Goal: Task Accomplishment & Management: Manage account settings

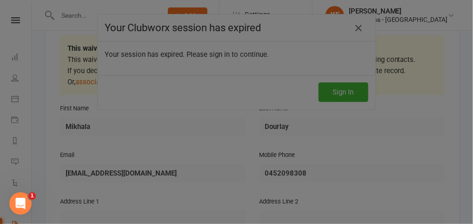
scroll to position [43, 0]
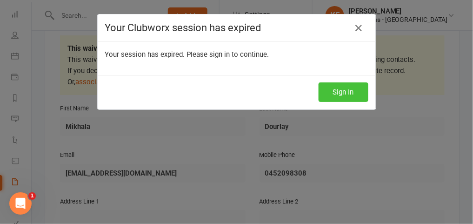
click at [348, 91] on button "Sign In" at bounding box center [344, 92] width 50 height 20
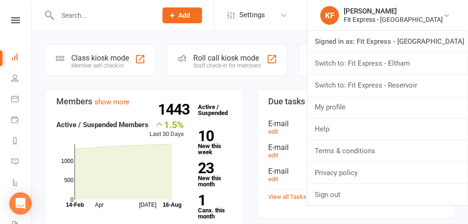
click at [407, 65] on link "Switch to: Fit Express - Eltham" at bounding box center [387, 63] width 161 height 21
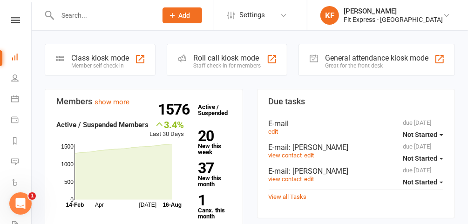
click at [14, 20] on icon at bounding box center [15, 20] width 9 height 6
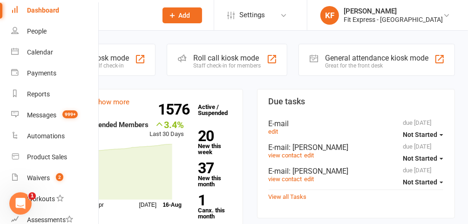
scroll to position [40, 0]
click at [39, 185] on link "Waivers 2" at bounding box center [55, 177] width 88 height 21
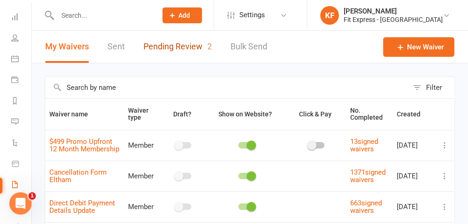
click at [174, 48] on link "Pending Review 2" at bounding box center [177, 47] width 68 height 32
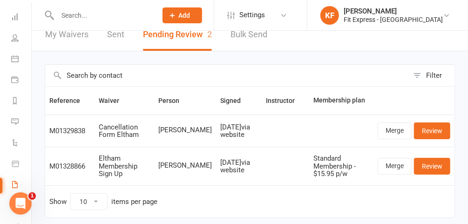
scroll to position [13, 0]
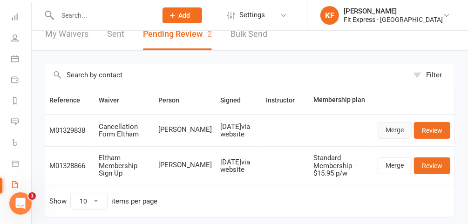
click at [405, 130] on link "Merge" at bounding box center [394, 130] width 34 height 17
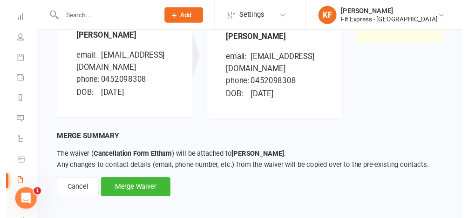
scroll to position [151, 0]
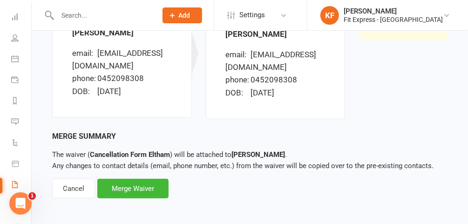
click at [129, 190] on div "Merge Waiver" at bounding box center [132, 189] width 71 height 20
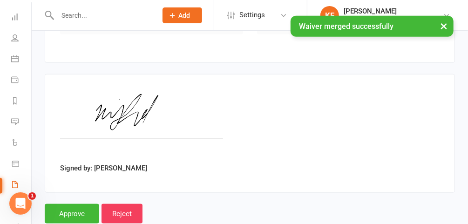
scroll to position [395, 0]
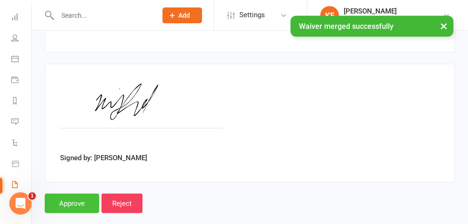
click at [82, 194] on input "Approve" at bounding box center [72, 204] width 54 height 20
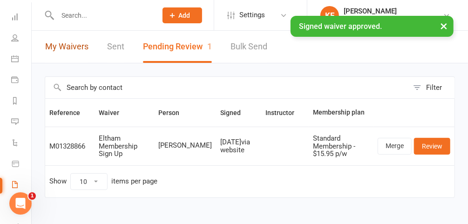
click at [72, 47] on link "My Waivers" at bounding box center [66, 47] width 43 height 32
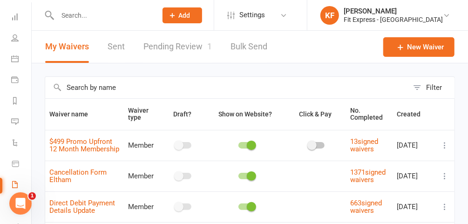
click at [447, 17] on icon at bounding box center [446, 15] width 7 height 7
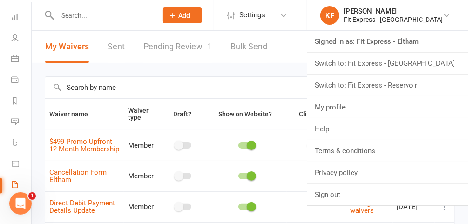
click at [425, 68] on link "Switch to: Fit Express - [GEOGRAPHIC_DATA]" at bounding box center [387, 63] width 161 height 21
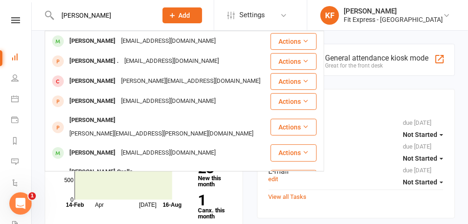
type input "alex cooper"
click at [101, 42] on div "Alexander Cooper" at bounding box center [93, 40] width 52 height 13
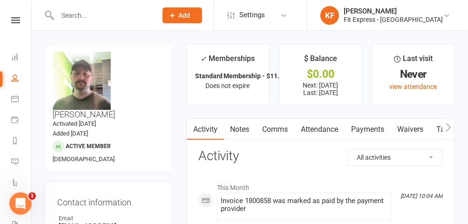
click at [448, 13] on icon at bounding box center [446, 15] width 7 height 7
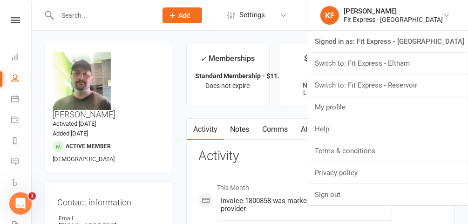
click at [414, 66] on link "Switch to: Fit Express - Eltham" at bounding box center [387, 63] width 161 height 21
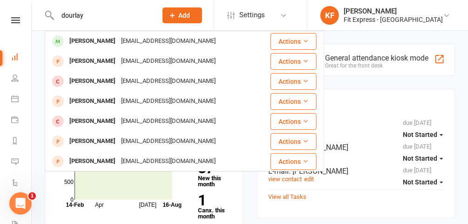
type input "dourlay"
click at [114, 39] on div "Mikhala Dourlay" at bounding box center [93, 40] width 52 height 13
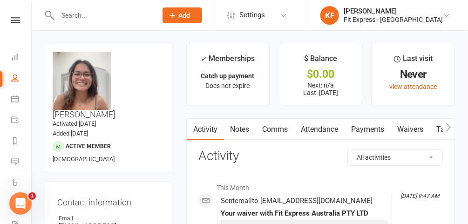
click at [445, 19] on link "KF Karl Faraj Fit Express - Eltham" at bounding box center [386, 15] width 133 height 19
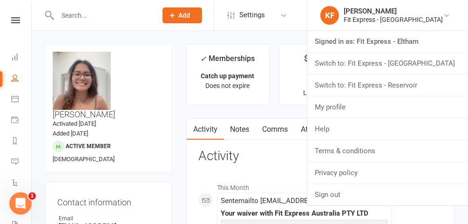
click at [419, 86] on link "Switch to: Fit Express - Reservoir" at bounding box center [387, 84] width 161 height 21
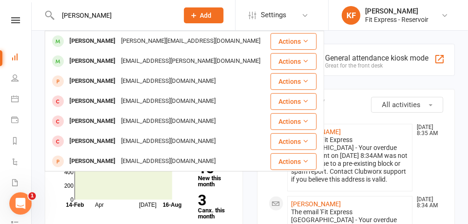
type input "[PERSON_NAME]"
click at [118, 38] on div "[PERSON_NAME][EMAIL_ADDRESS][DOMAIN_NAME]" at bounding box center [190, 40] width 145 height 13
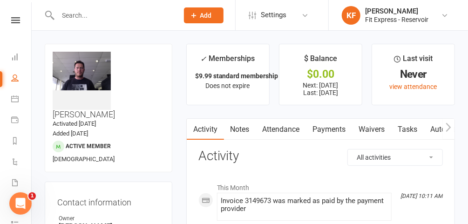
click at [446, 15] on icon at bounding box center [444, 15] width 7 height 7
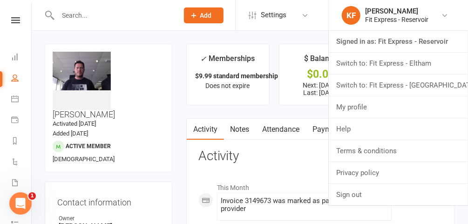
click at [407, 91] on link "Switch to: Fit Express - [GEOGRAPHIC_DATA]" at bounding box center [398, 84] width 139 height 21
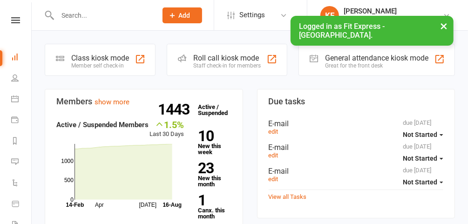
click at [442, 26] on button "×" at bounding box center [443, 26] width 17 height 20
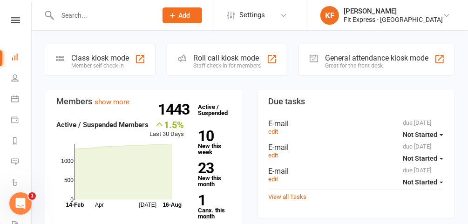
click at [85, 19] on input "text" at bounding box center [102, 15] width 96 height 13
click at [131, 21] on div at bounding box center [98, 15] width 106 height 30
click at [128, 20] on input "text" at bounding box center [102, 15] width 96 height 13
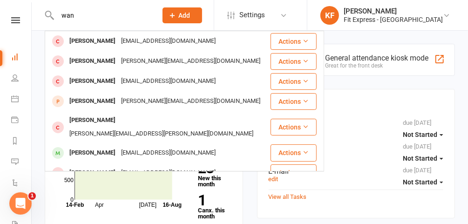
scroll to position [200, 0]
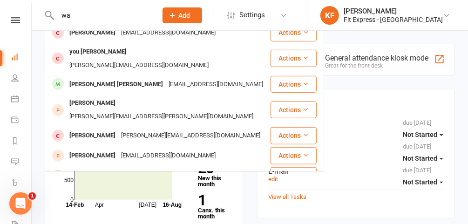
type input "w"
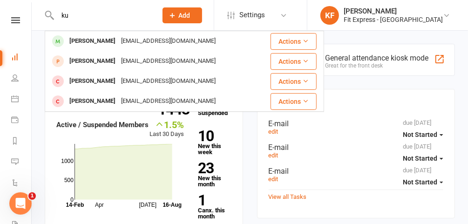
type input "k"
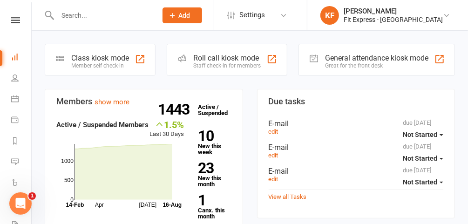
click at [13, 20] on icon at bounding box center [15, 20] width 9 height 6
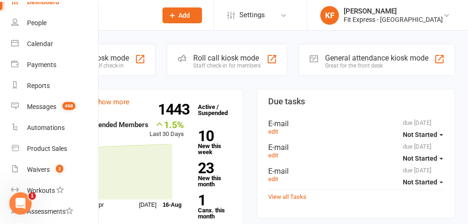
scroll to position [52, 0]
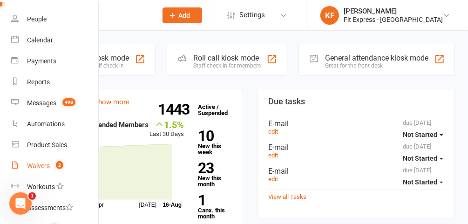
click at [43, 164] on div "Waivers" at bounding box center [38, 165] width 23 height 7
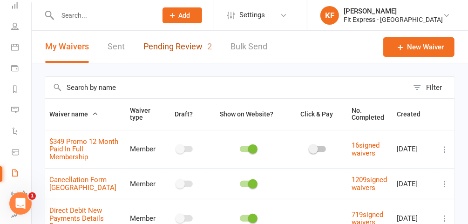
click at [185, 49] on link "Pending Review 2" at bounding box center [177, 47] width 68 height 32
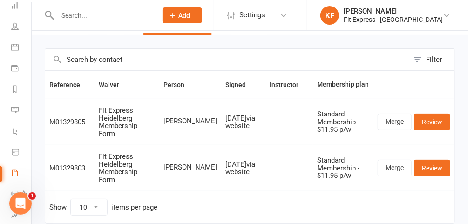
scroll to position [28, 0]
click at [397, 120] on link "Merge" at bounding box center [394, 122] width 34 height 17
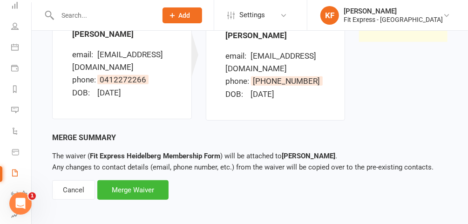
scroll to position [153, 0]
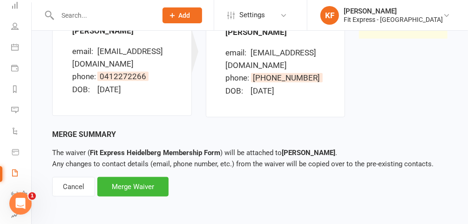
click at [141, 188] on div "Merge Waiver" at bounding box center [132, 187] width 71 height 20
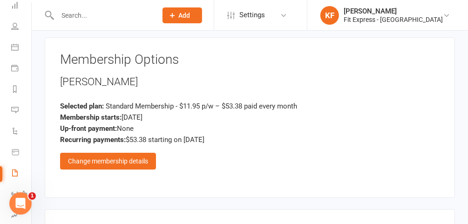
scroll to position [1099, 0]
click at [127, 152] on div "Change membership details" at bounding box center [108, 160] width 96 height 17
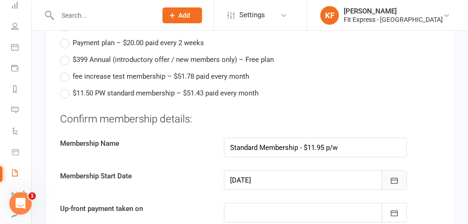
click at [393, 177] on icon "button" at bounding box center [393, 180] width 7 height 6
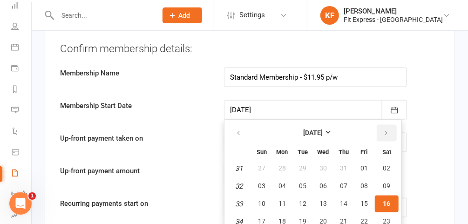
click at [383, 129] on icon "button" at bounding box center [386, 132] width 7 height 7
click at [283, 164] on span "01" at bounding box center [281, 167] width 7 height 7
type input "[DATE]"
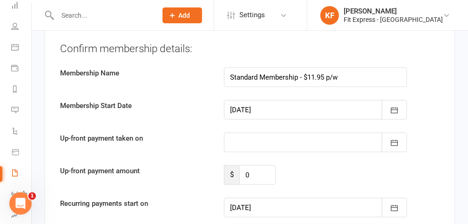
type input "[DATE]"
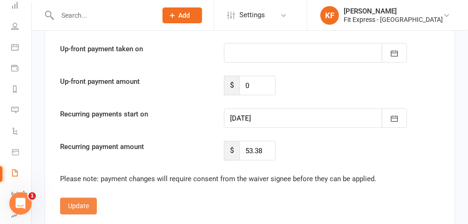
click at [83, 198] on button "Update" at bounding box center [78, 206] width 37 height 17
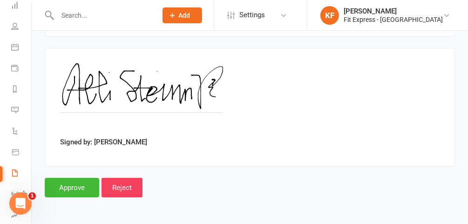
scroll to position [1420, 0]
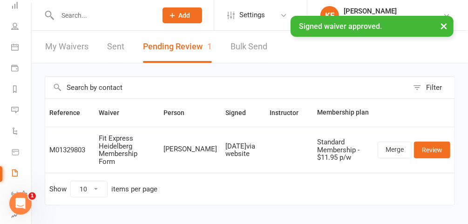
click at [98, 13] on input "text" at bounding box center [102, 15] width 96 height 13
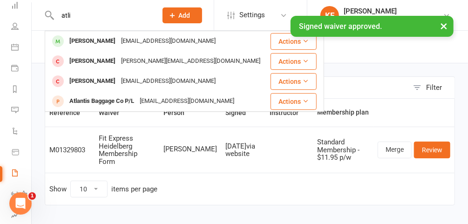
type input "atli"
click at [109, 44] on div "[PERSON_NAME]" at bounding box center [93, 40] width 52 height 13
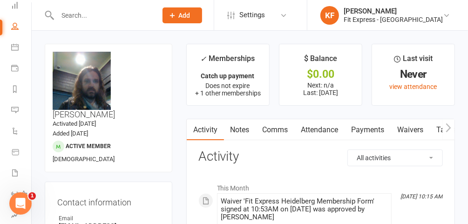
click at [360, 130] on link "Payments" at bounding box center [368, 129] width 46 height 21
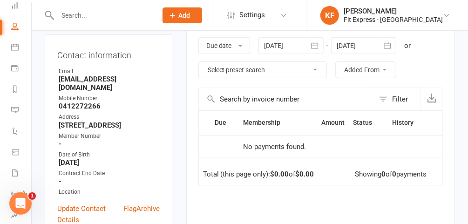
scroll to position [147, 0]
click at [271, 42] on div at bounding box center [290, 45] width 65 height 17
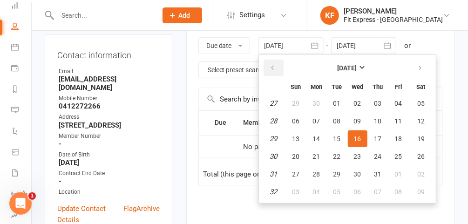
click at [272, 67] on icon "button" at bounding box center [272, 67] width 7 height 7
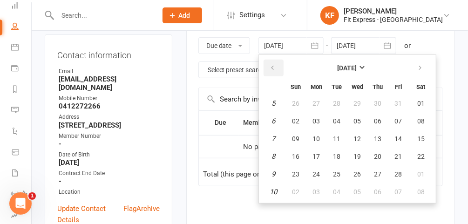
click at [272, 67] on icon "button" at bounding box center [272, 67] width 7 height 7
click at [340, 101] on span "01" at bounding box center [336, 103] width 7 height 7
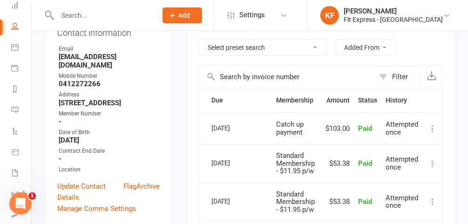
scroll to position [0, 0]
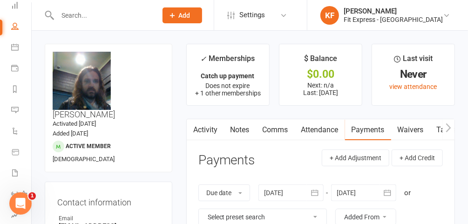
click at [237, 133] on link "Notes" at bounding box center [240, 129] width 32 height 21
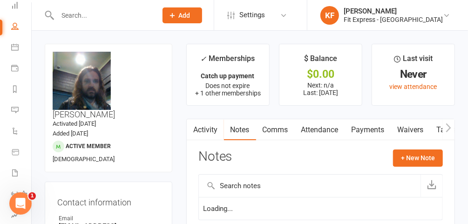
click at [203, 133] on link "Activity" at bounding box center [205, 129] width 37 height 21
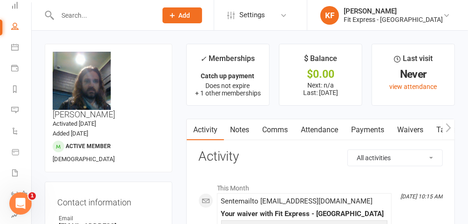
click at [360, 125] on link "Payments" at bounding box center [368, 129] width 46 height 21
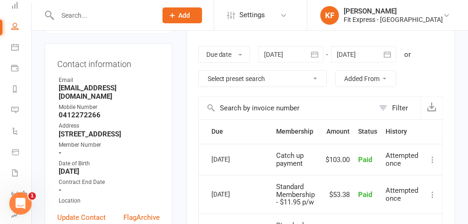
scroll to position [153, 0]
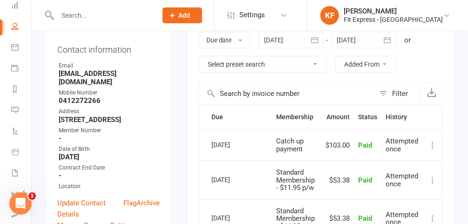
click at [289, 41] on div at bounding box center [290, 40] width 65 height 17
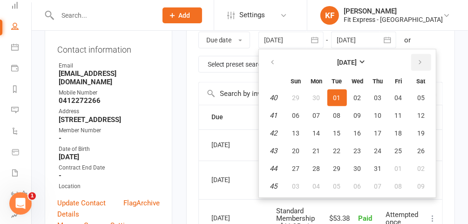
click at [421, 63] on icon "button" at bounding box center [420, 62] width 7 height 7
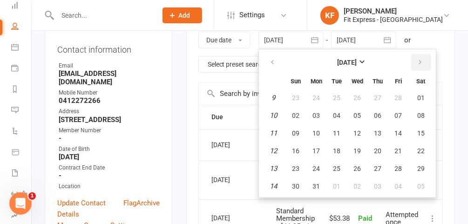
click at [421, 63] on icon "button" at bounding box center [420, 62] width 7 height 7
click at [358, 95] on span "02" at bounding box center [357, 97] width 7 height 7
type input "[DATE]"
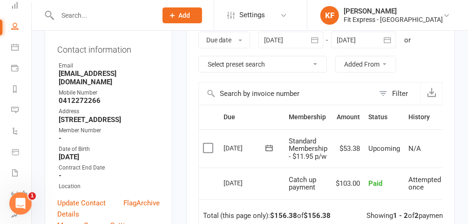
click at [360, 42] on div at bounding box center [363, 40] width 65 height 17
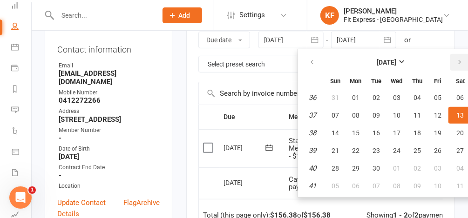
click at [454, 60] on button "button" at bounding box center [460, 62] width 20 height 17
click at [401, 91] on button "01" at bounding box center [397, 97] width 20 height 17
type input "[DATE]"
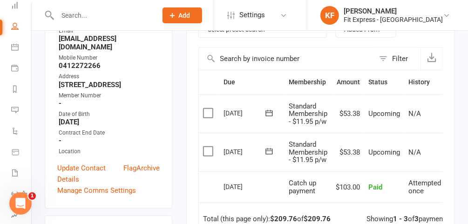
scroll to position [0, 23]
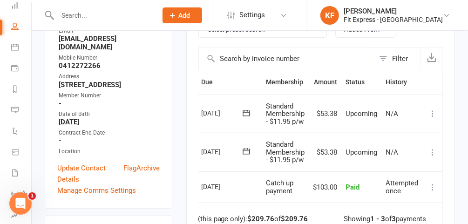
click at [431, 153] on icon at bounding box center [432, 152] width 9 height 9
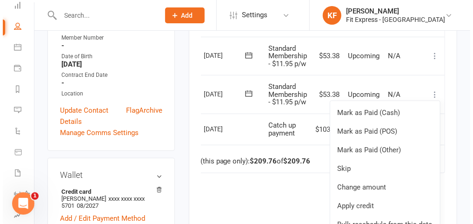
scroll to position [252, 0]
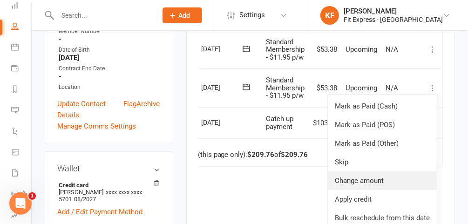
click at [375, 178] on link "Change amount" at bounding box center [383, 180] width 110 height 19
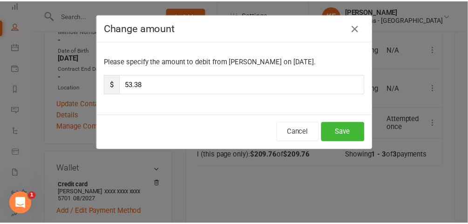
scroll to position [0, 20]
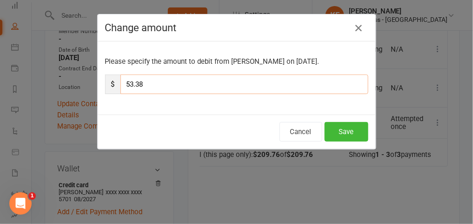
click at [232, 89] on input "53.38" at bounding box center [245, 84] width 248 height 20
type input "5"
type input "26.69"
click at [355, 126] on button "Save" at bounding box center [347, 132] width 44 height 20
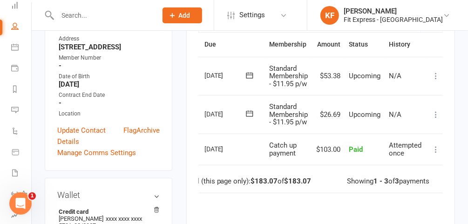
scroll to position [225, 0]
click at [436, 74] on icon at bounding box center [435, 75] width 9 height 9
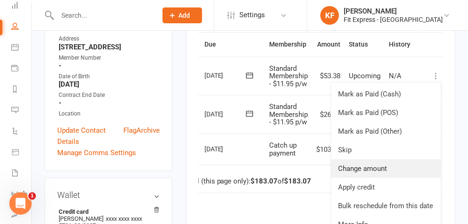
click at [360, 164] on link "Change amount" at bounding box center [386, 168] width 110 height 19
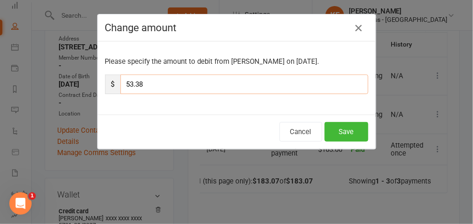
click at [182, 81] on input "53.38" at bounding box center [245, 84] width 248 height 20
type input "5"
type input "26.69"
click at [352, 129] on button "Save" at bounding box center [347, 132] width 44 height 20
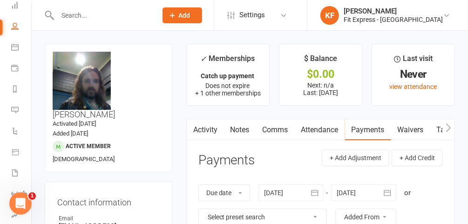
scroll to position [0, 0]
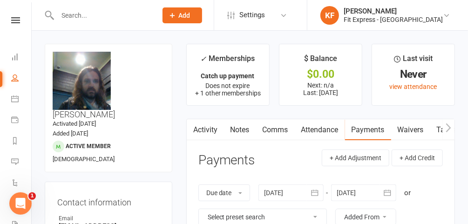
click at [17, 21] on icon at bounding box center [15, 20] width 9 height 6
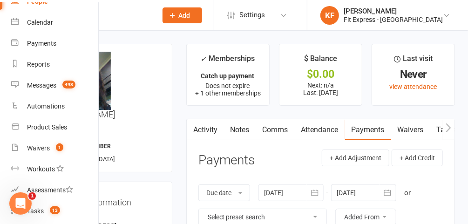
scroll to position [72, 0]
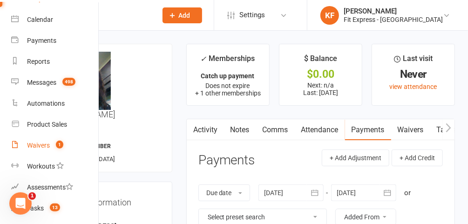
click at [44, 148] on div "Waivers" at bounding box center [38, 144] width 23 height 7
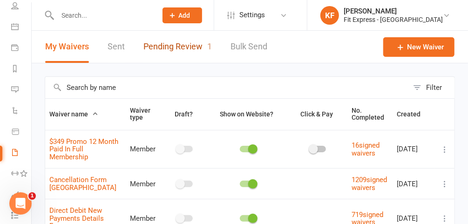
click at [187, 47] on link "Pending Review 1" at bounding box center [177, 47] width 68 height 32
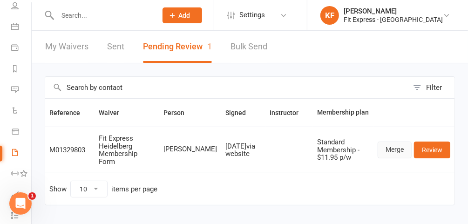
click at [397, 147] on link "Merge" at bounding box center [394, 149] width 34 height 17
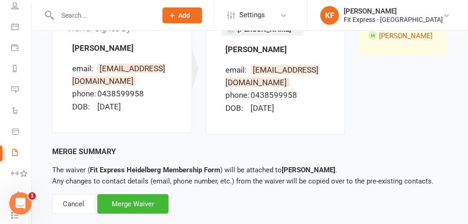
scroll to position [141, 0]
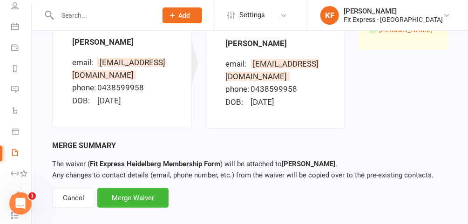
click at [140, 198] on div "Merge Waiver" at bounding box center [132, 198] width 71 height 20
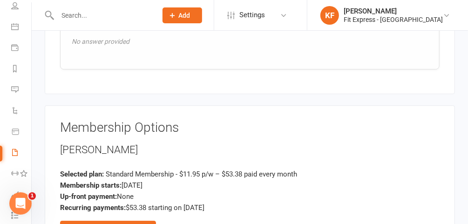
scroll to position [1055, 0]
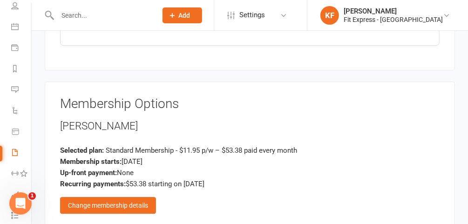
click at [121, 197] on div "Change membership details" at bounding box center [108, 205] width 96 height 17
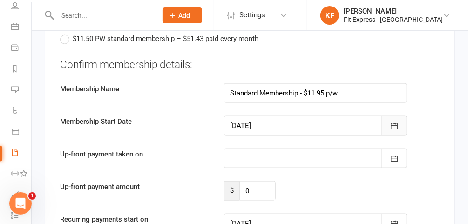
click at [394, 121] on icon "button" at bounding box center [394, 125] width 9 height 9
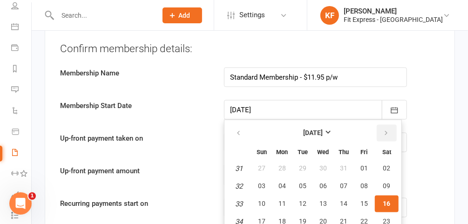
click at [390, 125] on button "button" at bounding box center [386, 133] width 20 height 17
click at [276, 160] on button "01" at bounding box center [282, 168] width 20 height 17
type input "[DATE]"
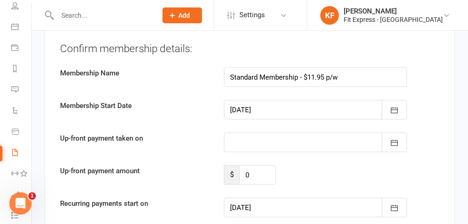
type input "[DATE]"
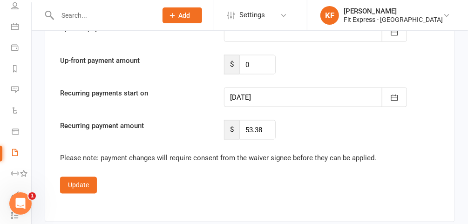
scroll to position [1953, 0]
click at [71, 177] on button "Update" at bounding box center [78, 185] width 37 height 17
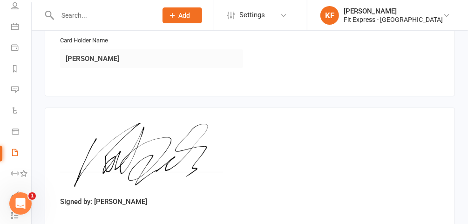
scroll to position [1413, 0]
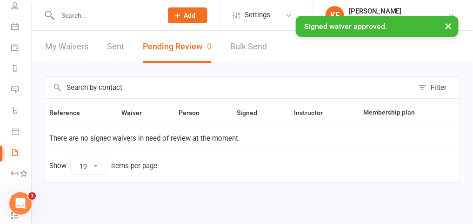
click at [97, 16] on div "× Signed waiver approved." at bounding box center [230, 16] width 461 height 0
click at [92, 12] on input "text" at bounding box center [105, 15] width 101 height 13
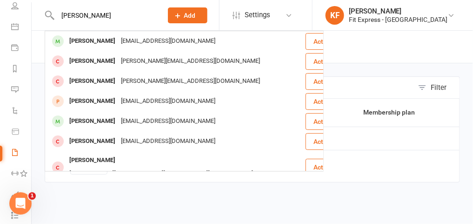
type input "[PERSON_NAME]"
click at [96, 46] on div "[PERSON_NAME]" at bounding box center [93, 40] width 52 height 13
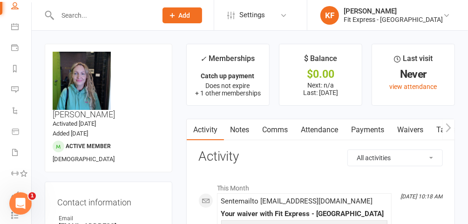
click at [362, 133] on link "Payments" at bounding box center [368, 129] width 46 height 21
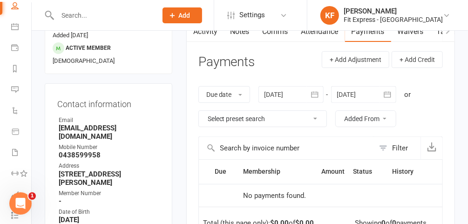
click at [352, 91] on div at bounding box center [363, 94] width 65 height 17
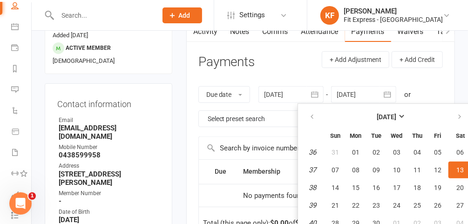
scroll to position [127, 0]
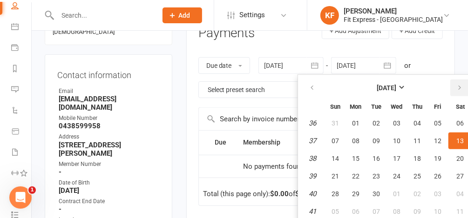
click at [457, 89] on icon "button" at bounding box center [459, 87] width 7 height 7
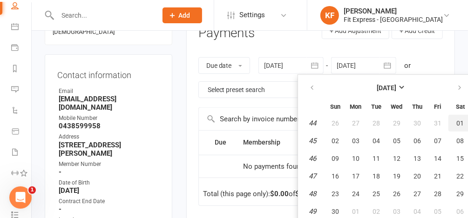
click at [457, 123] on span "01" at bounding box center [460, 123] width 7 height 7
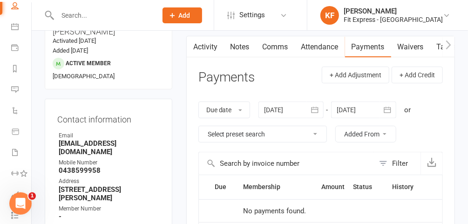
scroll to position [78, 0]
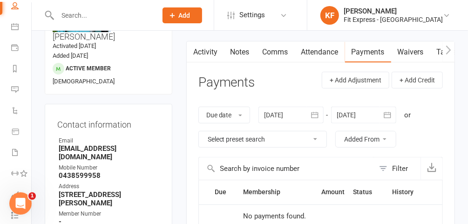
click at [205, 54] on link "Activity" at bounding box center [205, 51] width 37 height 21
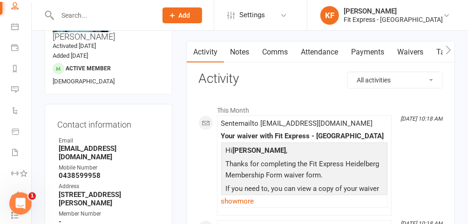
click at [356, 53] on link "Payments" at bounding box center [368, 51] width 46 height 21
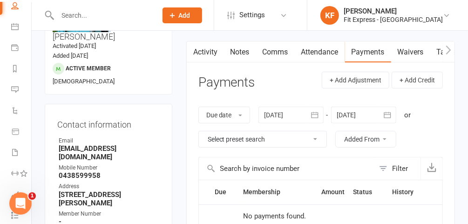
click at [360, 117] on div at bounding box center [363, 115] width 65 height 17
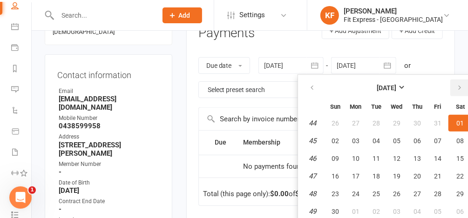
click at [457, 90] on icon "button" at bounding box center [459, 87] width 7 height 7
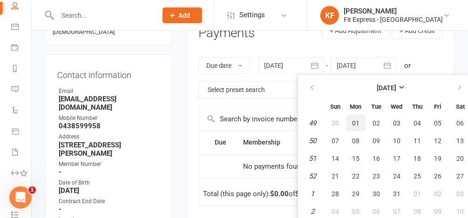
click at [359, 121] on span "01" at bounding box center [355, 123] width 7 height 7
type input "[DATE]"
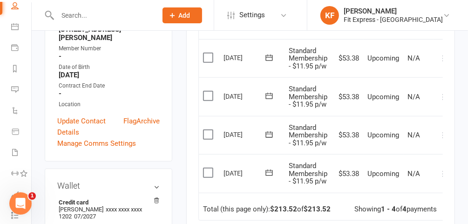
scroll to position [0, 9]
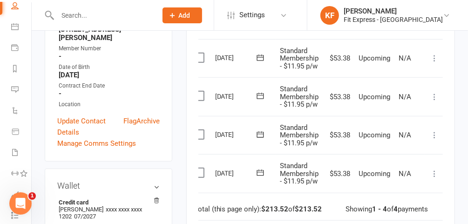
click at [433, 173] on icon at bounding box center [434, 173] width 9 height 9
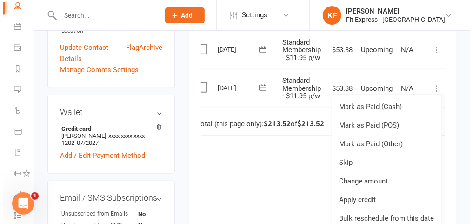
scroll to position [317, 0]
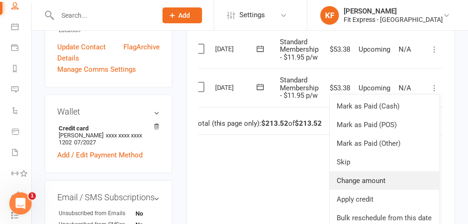
click at [372, 182] on link "Change amount" at bounding box center [384, 180] width 110 height 19
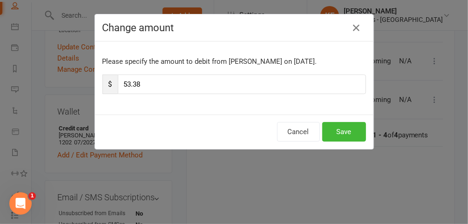
scroll to position [0, 6]
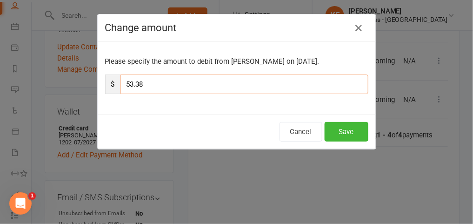
click at [224, 82] on input "53.38" at bounding box center [245, 84] width 248 height 20
type input "5"
type input "26.69"
click at [335, 127] on button "Save" at bounding box center [347, 132] width 44 height 20
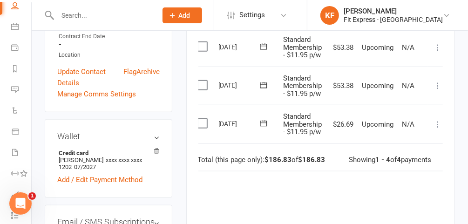
scroll to position [289, 0]
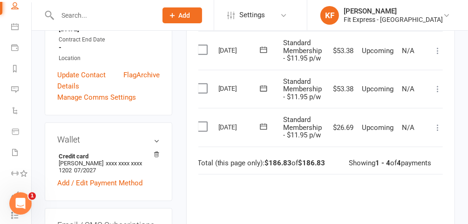
click at [436, 86] on icon at bounding box center [437, 88] width 9 height 9
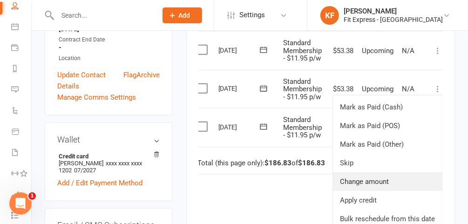
click at [377, 179] on link "Change amount" at bounding box center [388, 181] width 110 height 19
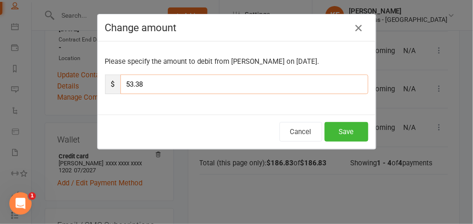
click at [195, 86] on input "53.38" at bounding box center [245, 84] width 248 height 20
type input "5"
type input "26.69"
click at [349, 131] on button "Save" at bounding box center [347, 132] width 44 height 20
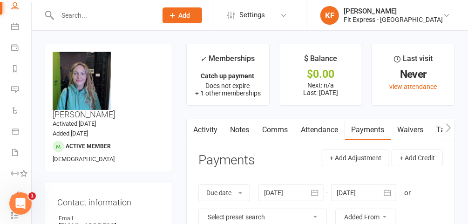
scroll to position [0, 0]
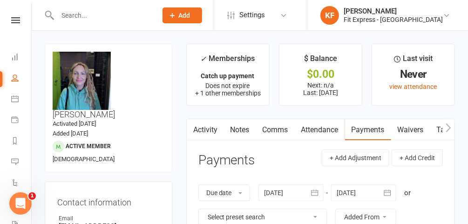
click at [11, 20] on icon at bounding box center [15, 20] width 9 height 6
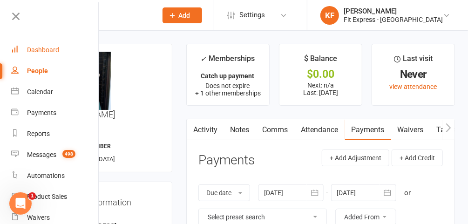
click at [52, 54] on link "Dashboard" at bounding box center [55, 50] width 88 height 21
